Goal: Information Seeking & Learning: Learn about a topic

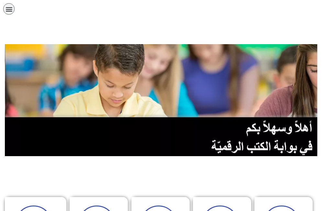
click at [13, 4] on div "الصفحة الرئيسية الصف الأول الصف الثاني الصف الثالث الصف الرابع الصف الخامس الصف…" at bounding box center [139, 10] width 273 height 15
click at [12, 8] on icon "כפתור פתיחת תפריט" at bounding box center [9, 9] width 7 height 7
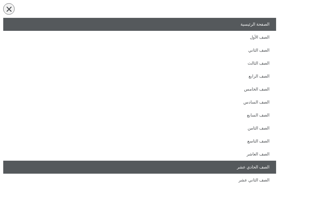
click at [210, 163] on link "الصف الحادي عشر" at bounding box center [139, 166] width 273 height 13
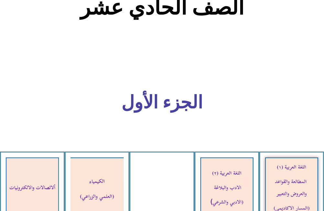
scroll to position [259, 0]
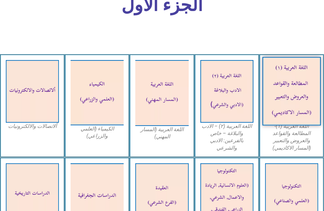
click at [287, 91] on img at bounding box center [292, 91] width 59 height 69
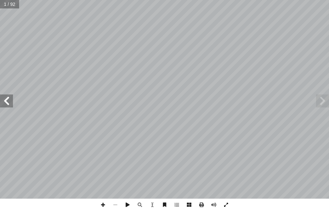
click at [228, 205] on span at bounding box center [226, 204] width 12 height 12
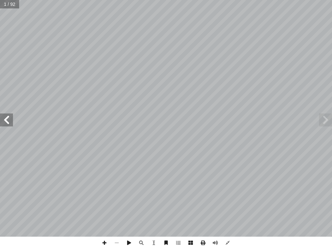
click at [11, 123] on span at bounding box center [6, 119] width 13 height 13
click at [9, 123] on span at bounding box center [6, 119] width 13 height 13
click at [8, 123] on span at bounding box center [6, 119] width 13 height 13
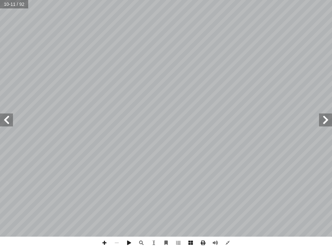
click at [324, 120] on span at bounding box center [325, 119] width 13 height 13
click at [101, 210] on span at bounding box center [104, 242] width 12 height 12
click at [105, 210] on span at bounding box center [104, 242] width 12 height 12
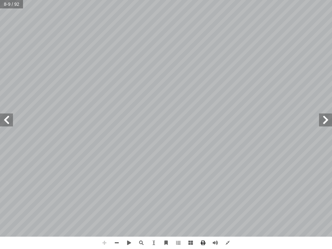
click at [105, 210] on span at bounding box center [104, 242] width 12 height 12
click at [106, 210] on span at bounding box center [104, 242] width 12 height 12
